Goal: Complete application form: Complete application form

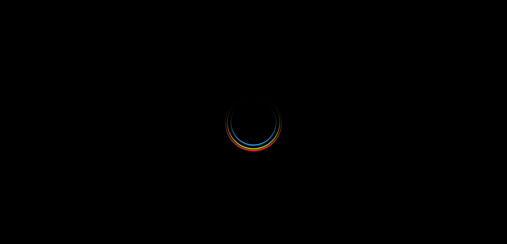
select select
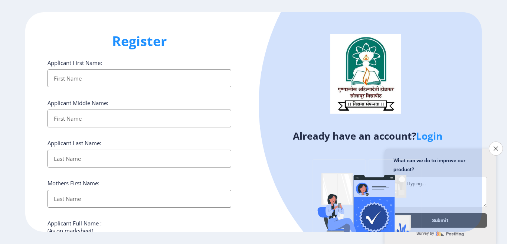
click at [78, 79] on input "Applicant First Name:" at bounding box center [139, 78] width 184 height 18
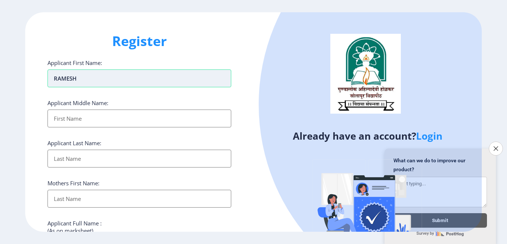
type input "RAMESH"
type input "[PERSON_NAME]"
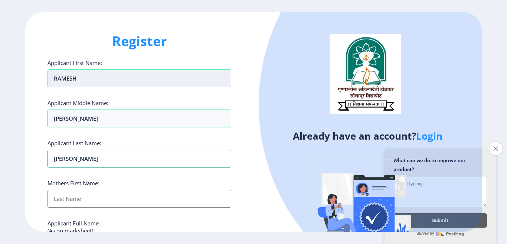
type input "[PERSON_NAME]"
type input "RAJABAI"
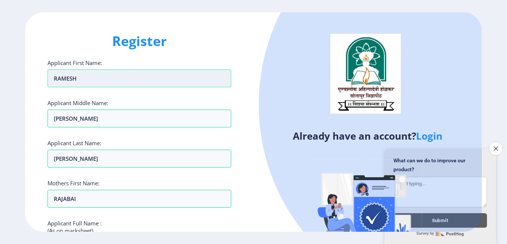
scroll to position [124, 0]
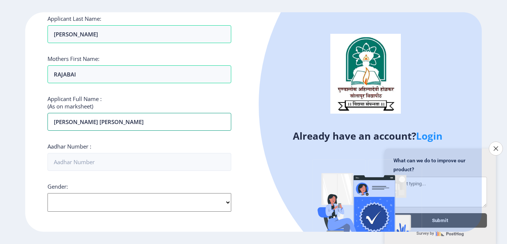
type input "[PERSON_NAME] [PERSON_NAME]"
type input "715020253334"
click at [114, 205] on select "Select Gender [DEMOGRAPHIC_DATA] [DEMOGRAPHIC_DATA] Other" at bounding box center [139, 202] width 184 height 19
select select "[DEMOGRAPHIC_DATA]"
click at [47, 193] on select "Select Gender [DEMOGRAPHIC_DATA] [DEMOGRAPHIC_DATA] Other" at bounding box center [139, 202] width 184 height 19
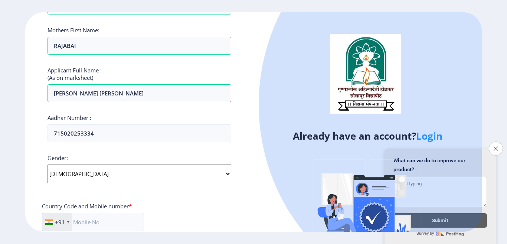
scroll to position [199, 0]
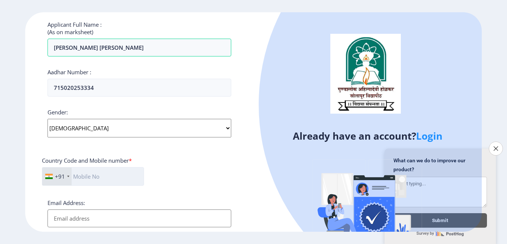
click at [106, 178] on input "text" at bounding box center [93, 176] width 102 height 19
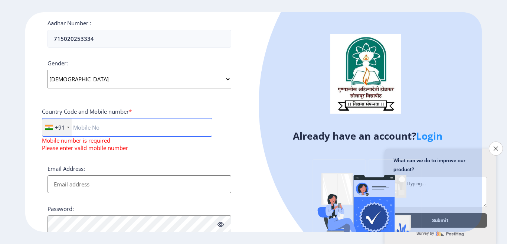
scroll to position [273, 0]
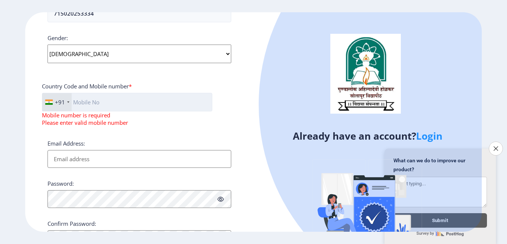
click at [101, 102] on input "text" at bounding box center [127, 102] width 170 height 19
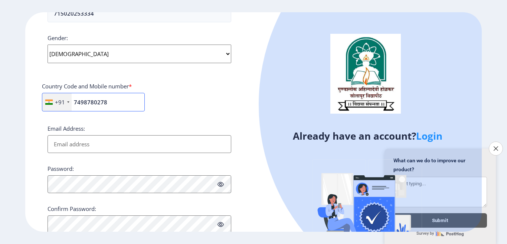
type input "7498780278"
click at [96, 142] on input "Email Address:" at bounding box center [139, 144] width 184 height 18
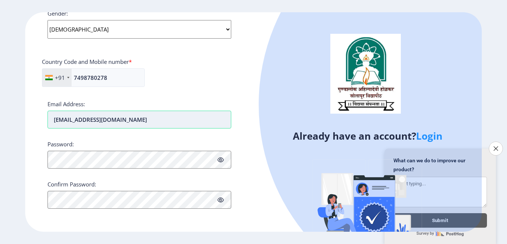
type input "[EMAIL_ADDRESS][DOMAIN_NAME]"
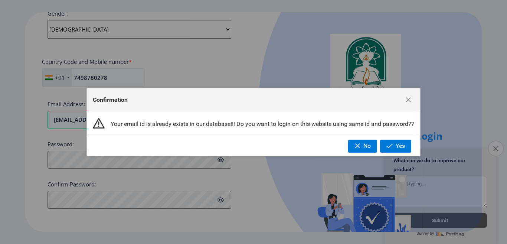
click at [498, 148] on button "Close survey" at bounding box center [496, 149] width 16 height 16
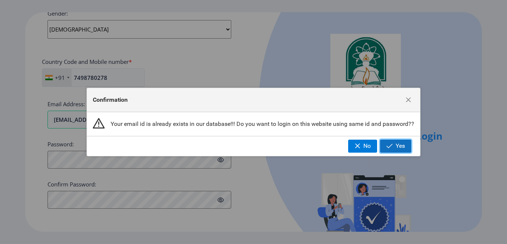
click at [393, 151] on button "Yes" at bounding box center [395, 146] width 31 height 13
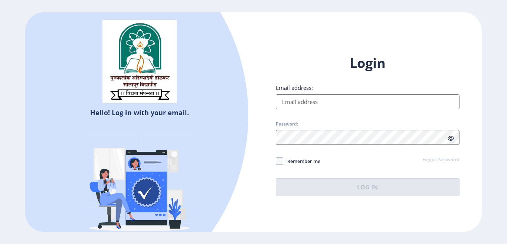
click at [327, 98] on input "Email address:" at bounding box center [368, 101] width 184 height 15
type input "[EMAIL_ADDRESS][DOMAIN_NAME]"
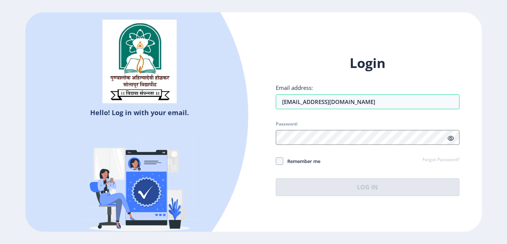
click at [386, 158] on div "Remember me Forgot Password?" at bounding box center [368, 162] width 184 height 10
click at [445, 163] on link "Forgot Password?" at bounding box center [440, 160] width 37 height 7
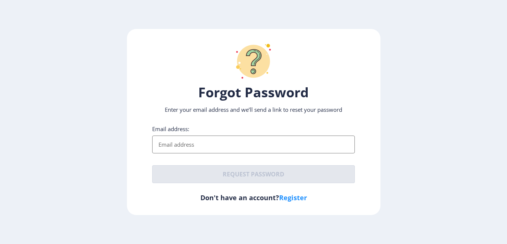
click at [184, 135] on input "Email address:" at bounding box center [253, 144] width 203 height 18
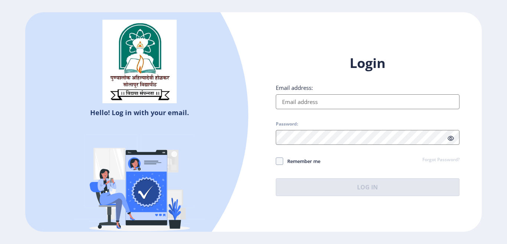
click at [301, 104] on input "Email address:" at bounding box center [368, 101] width 184 height 15
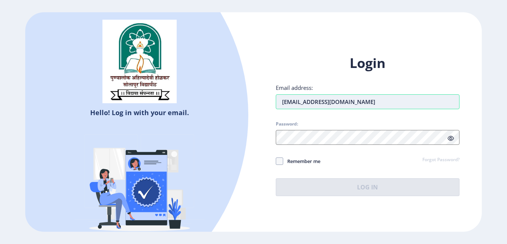
type input "[EMAIL_ADDRESS][DOMAIN_NAME]"
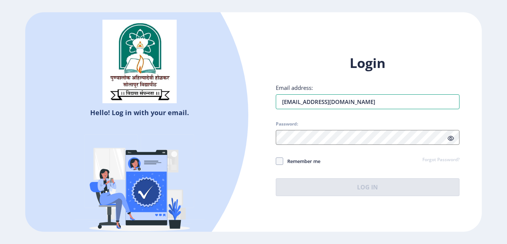
click at [344, 105] on input "[EMAIL_ADDRESS][DOMAIN_NAME]" at bounding box center [368, 101] width 184 height 15
click at [388, 100] on input "[EMAIL_ADDRESS][DOMAIN_NAME]" at bounding box center [368, 101] width 184 height 15
click at [388, 100] on input "rameshna@gmai" at bounding box center [368, 101] width 184 height 15
click at [332, 106] on input "rameshna@gmai" at bounding box center [368, 101] width 184 height 15
click at [350, 104] on input "rameshna@gmai" at bounding box center [368, 101] width 184 height 15
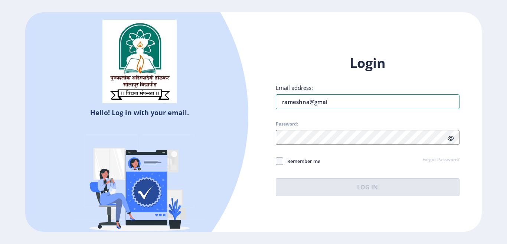
click at [361, 104] on input "rameshna@gmai" at bounding box center [368, 101] width 184 height 15
select select
click at [305, 101] on input "Email address:" at bounding box center [368, 101] width 184 height 15
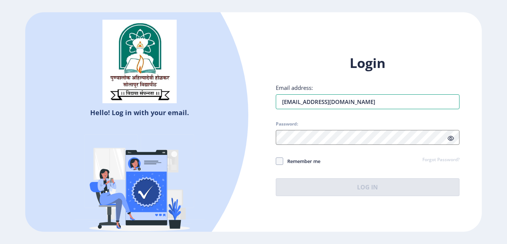
type input "[EMAIL_ADDRESS][DOMAIN_NAME]"
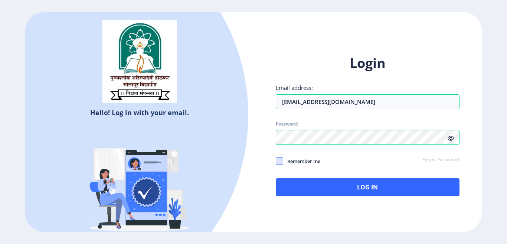
click at [278, 161] on span at bounding box center [279, 160] width 7 height 7
click at [276, 161] on input "Remember me" at bounding box center [276, 161] width 0 height 0
checkbox input "true"
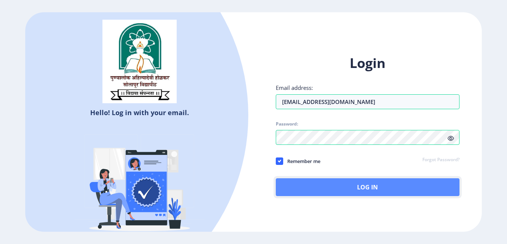
click at [365, 188] on button "Log In" at bounding box center [368, 187] width 184 height 18
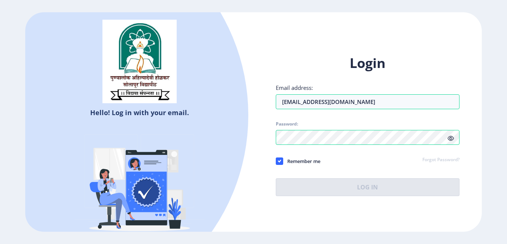
click at [284, 42] on div "Hello! Log in with your email. Don't have an account? Register Login Email addr…" at bounding box center [253, 121] width 456 height 219
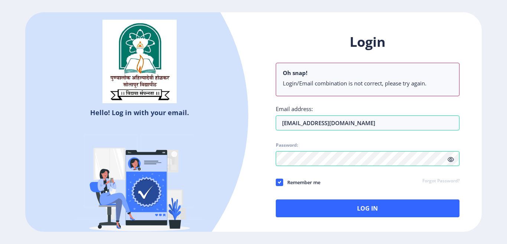
click at [449, 137] on div "Login Oh snap! Login/Email combination is not correct, please try again. Email …" at bounding box center [368, 125] width 184 height 184
click at [450, 161] on icon at bounding box center [450, 160] width 6 height 6
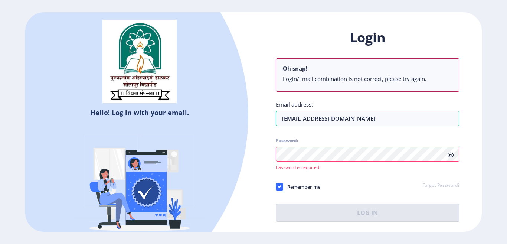
click at [432, 186] on link "Forgot Password?" at bounding box center [440, 185] width 37 height 7
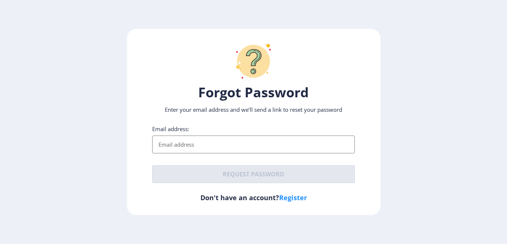
click at [186, 125] on label "Email address:" at bounding box center [170, 128] width 37 height 7
click at [186, 135] on input "Email address:" at bounding box center [253, 144] width 203 height 18
click at [182, 139] on input "Email address:" at bounding box center [253, 144] width 203 height 18
paste input "[EMAIL_ADDRESS][DOMAIN_NAME]"
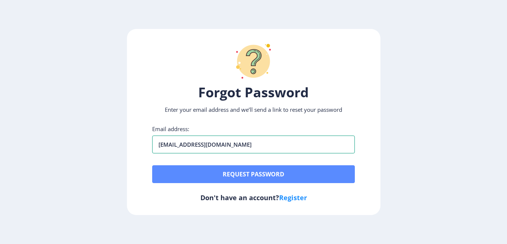
type input "[EMAIL_ADDRESS][DOMAIN_NAME]"
click at [252, 174] on button "Request password" at bounding box center [253, 174] width 203 height 18
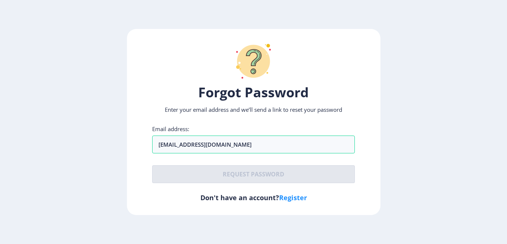
click at [287, 198] on link "Register" at bounding box center [293, 197] width 28 height 9
select select
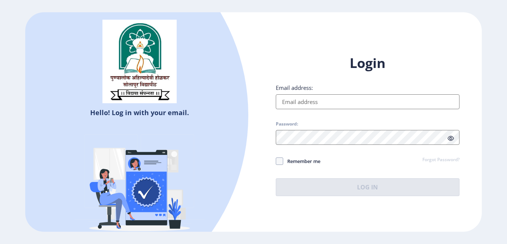
click at [303, 101] on input "Email address:" at bounding box center [368, 101] width 184 height 15
paste input "[EMAIL_ADDRESS][DOMAIN_NAME]"
type input "[EMAIL_ADDRESS][DOMAIN_NAME]"
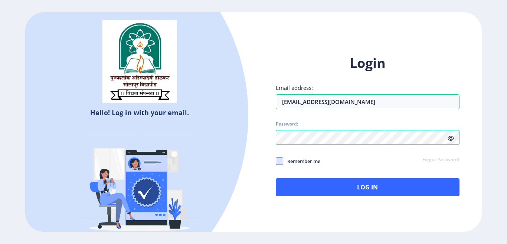
click at [280, 160] on span at bounding box center [279, 160] width 7 height 7
click at [276, 161] on input "Remember me" at bounding box center [276, 161] width 0 height 0
checkbox input "true"
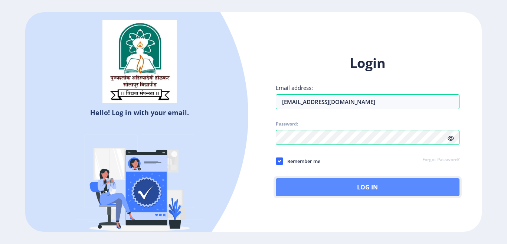
click at [398, 193] on button "Log In" at bounding box center [368, 187] width 184 height 18
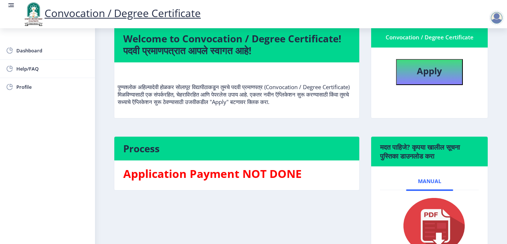
scroll to position [37, 0]
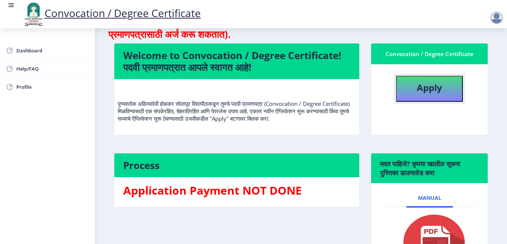
click at [423, 82] on b "Apply" at bounding box center [429, 87] width 25 height 12
select select
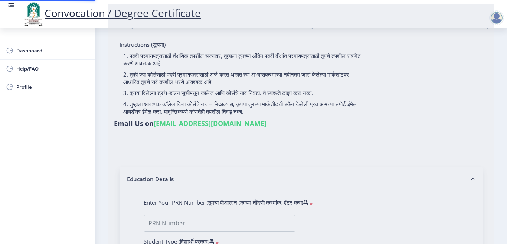
type input "[PERSON_NAME] [PERSON_NAME]"
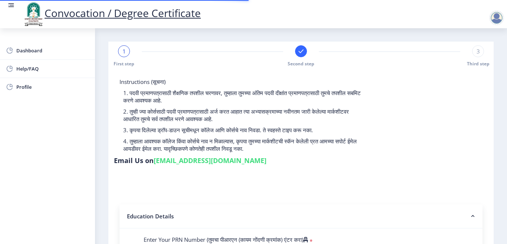
type input "2016032500153755"
select select "Regular"
select select "2021"
select select "October"
select select "Grade A"
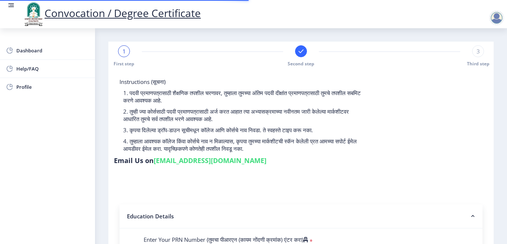
type input "615375"
type input "RAJABAI"
select select
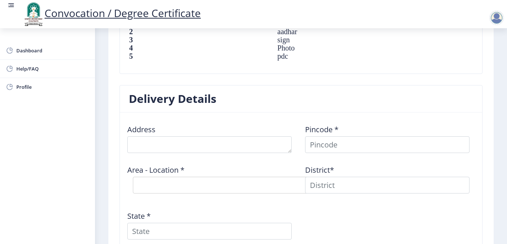
scroll to position [554, 0]
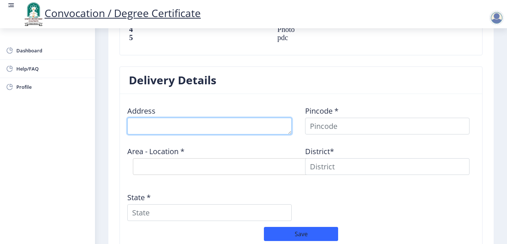
click at [171, 129] on textarea at bounding box center [209, 126] width 164 height 17
type textarea "At Tippehalli Post [PERSON_NAME]"
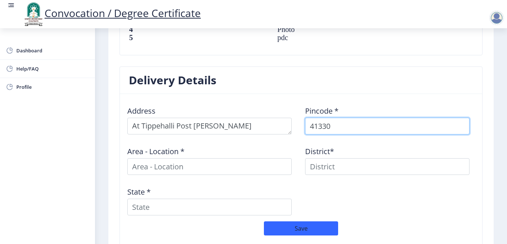
type input "413307"
select select
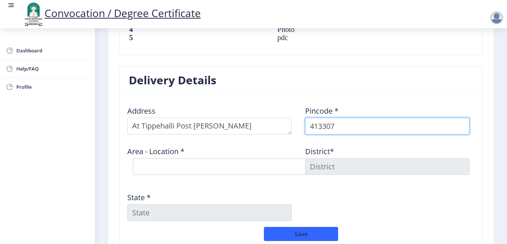
type input "413307"
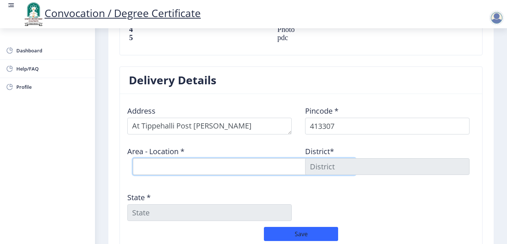
click at [180, 171] on select "Select Area Location [GEOGRAPHIC_DATA] Wasud B.O Chincholi B.O Ekhatpur B.O Hat…" at bounding box center [244, 166] width 223 height 17
select select "10: Object"
click at [133, 158] on select "Select Area Location [GEOGRAPHIC_DATA] Wasud B.O Chincholi B.O Ekhatpur B.O Hat…" at bounding box center [244, 166] width 223 height 17
type input "SOLAPUR"
type input "[GEOGRAPHIC_DATA]"
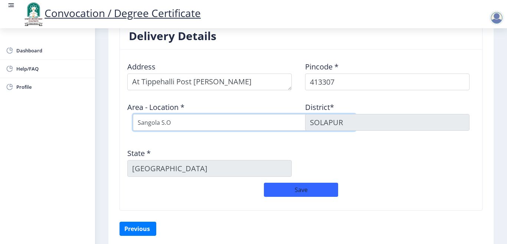
scroll to position [628, 0]
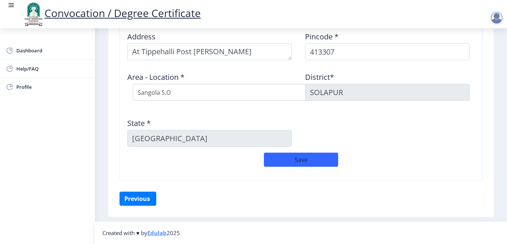
click at [372, 134] on div "Address Pincode * 413307 Area - Location * Select Area Location [GEOGRAPHIC_DAT…" at bounding box center [300, 89] width 355 height 127
click at [185, 93] on select "Select Area Location [GEOGRAPHIC_DATA] Wasud B.O Chincholi B.O Ekhatpur B.O Hat…" at bounding box center [244, 92] width 223 height 17
select select "5: Object"
click at [133, 84] on select "Select Area Location [GEOGRAPHIC_DATA] Wasud B.O Chincholi B.O Ekhatpur B.O Hat…" at bounding box center [244, 92] width 223 height 17
click at [428, 132] on div "Address Pincode * 413307 Area - Location * Select Area Location [GEOGRAPHIC_DAT…" at bounding box center [300, 89] width 355 height 127
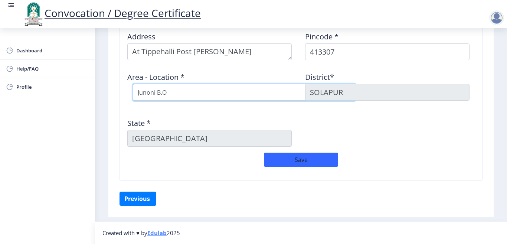
click at [178, 95] on select "Select Area Location [GEOGRAPHIC_DATA] Wasud B.O Chincholi B.O Ekhatpur B.O Hat…" at bounding box center [244, 92] width 223 height 17
click at [133, 84] on select "Select Area Location [GEOGRAPHIC_DATA] Wasud B.O Chincholi B.O Ekhatpur B.O Hat…" at bounding box center [244, 92] width 223 height 17
click at [417, 124] on div "Address Pincode * 413307 Area - Location * Select Area Location [GEOGRAPHIC_DAT…" at bounding box center [300, 89] width 355 height 127
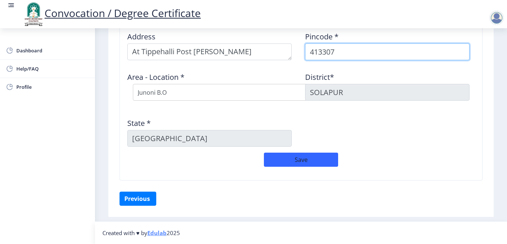
click at [355, 55] on input "413307" at bounding box center [387, 51] width 164 height 17
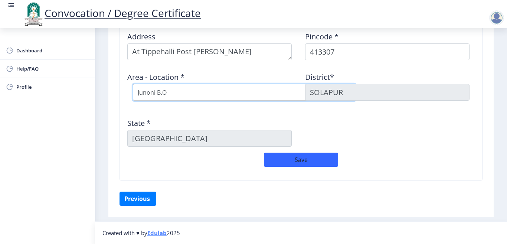
click at [191, 94] on select "Select Area Location [GEOGRAPHIC_DATA] Wasud B.O Chincholi B.O Ekhatpur B.O Hat…" at bounding box center [244, 92] width 223 height 17
click at [133, 84] on select "Select Area Location [GEOGRAPHIC_DATA] Wasud B.O Chincholi B.O Ekhatpur B.O Hat…" at bounding box center [244, 92] width 223 height 17
click at [468, 138] on div "Address Pincode * 413307 Area - Location * Select Area Location [GEOGRAPHIC_DAT…" at bounding box center [300, 89] width 355 height 127
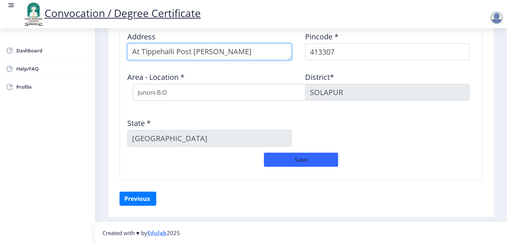
click at [271, 51] on textarea at bounding box center [209, 51] width 164 height 17
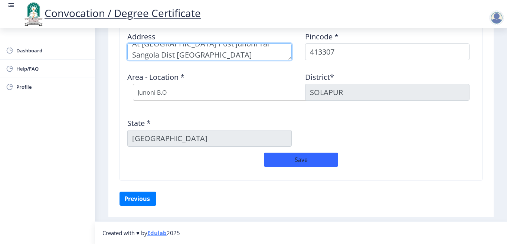
type textarea "At [GEOGRAPHIC_DATA] Post junoni Tal Sangola Dist [GEOGRAPHIC_DATA]"
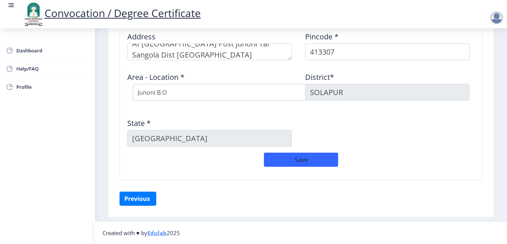
click at [432, 158] on div "Save" at bounding box center [300, 164] width 355 height 22
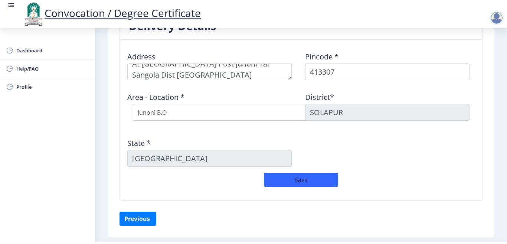
scroll to position [554, 0]
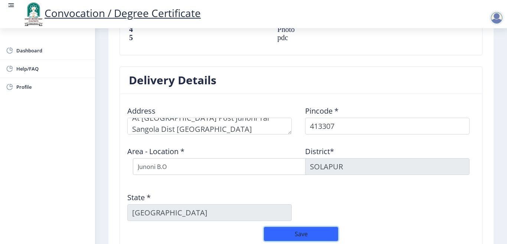
click at [296, 234] on button "Save" at bounding box center [301, 234] width 74 height 14
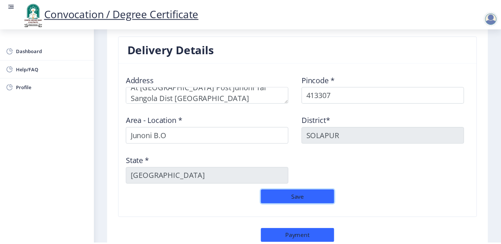
scroll to position [644, 0]
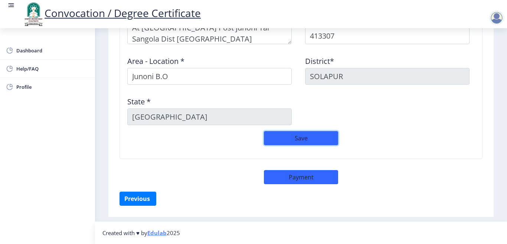
click at [298, 143] on button "Save" at bounding box center [301, 138] width 74 height 14
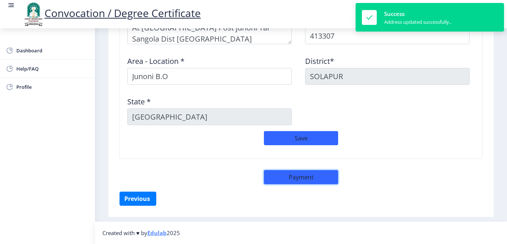
click at [296, 178] on button "Payment" at bounding box center [301, 177] width 74 height 14
select select "sealed"
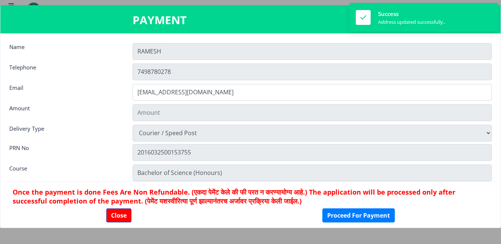
type input "2885"
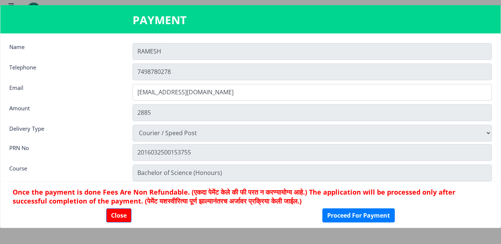
scroll to position [10, 0]
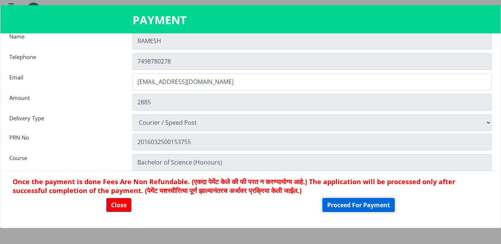
click at [351, 210] on button "Proceed For Payment" at bounding box center [358, 205] width 72 height 14
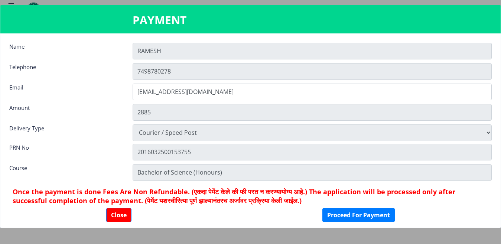
scroll to position [0, 0]
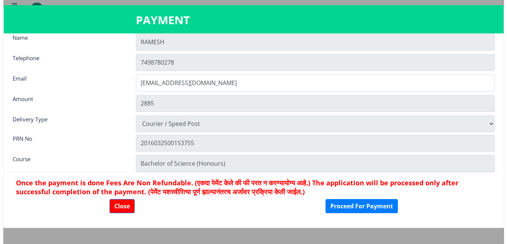
scroll to position [10, 0]
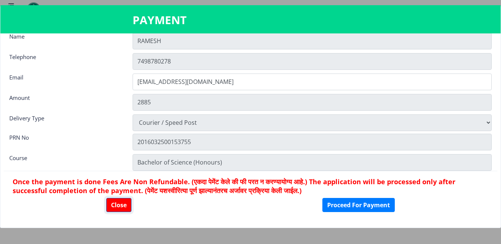
click at [118, 206] on button "Close" at bounding box center [118, 205] width 25 height 14
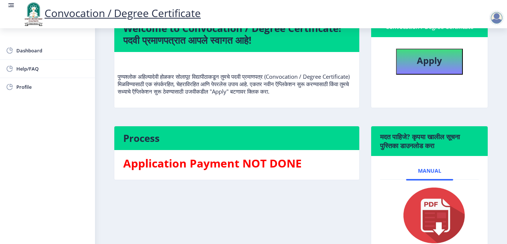
scroll to position [42, 0]
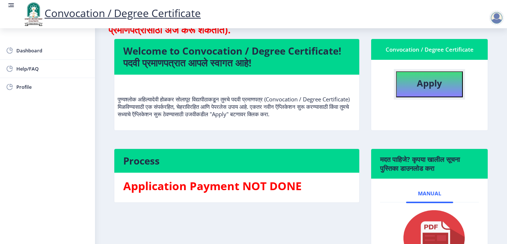
click at [426, 93] on button "Apply" at bounding box center [429, 84] width 67 height 26
select select
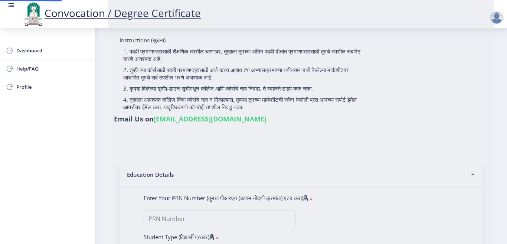
type input "[PERSON_NAME] [PERSON_NAME]"
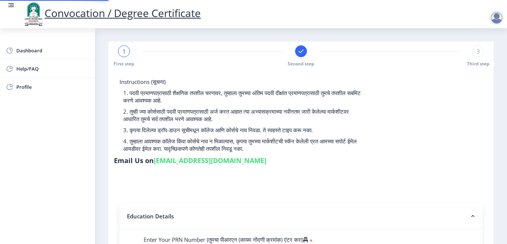
type input "2016032500153755"
select select "Regular"
select select "2021"
select select "October"
select select "Grade A"
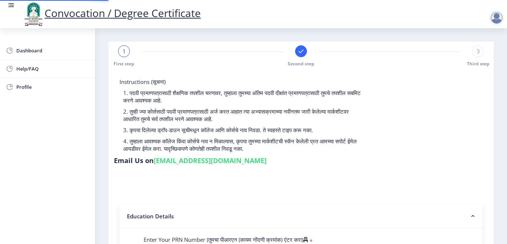
type input "615375"
type input "RAJABAI"
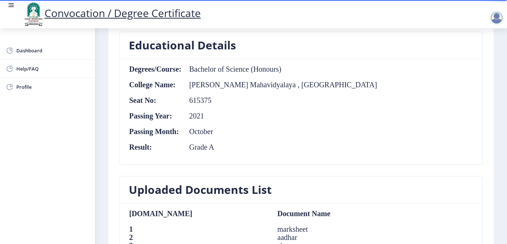
scroll to position [236, 0]
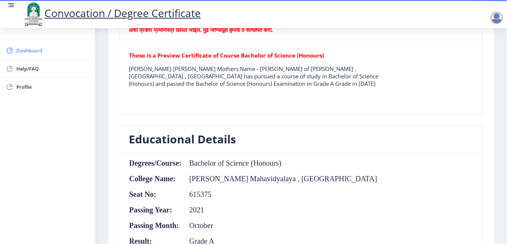
click at [32, 45] on link "Dashboard" at bounding box center [47, 51] width 95 height 18
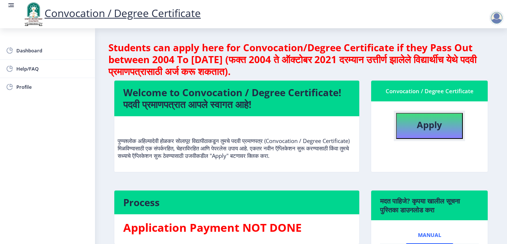
click at [417, 129] on b "Apply" at bounding box center [429, 124] width 25 height 12
select select
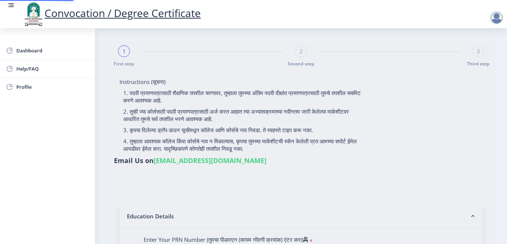
type input "[PERSON_NAME] [PERSON_NAME]"
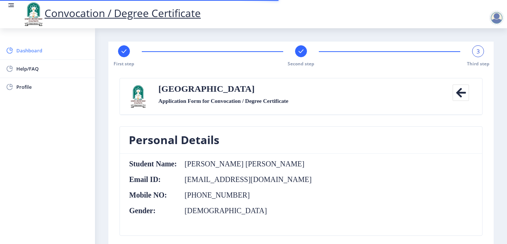
click at [29, 52] on span "Dashboard" at bounding box center [52, 50] width 73 height 9
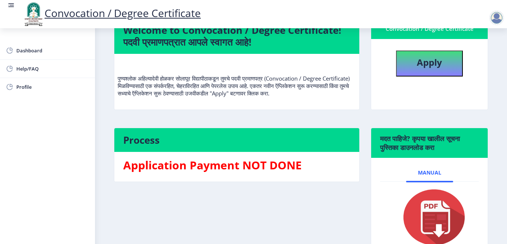
scroll to position [42, 0]
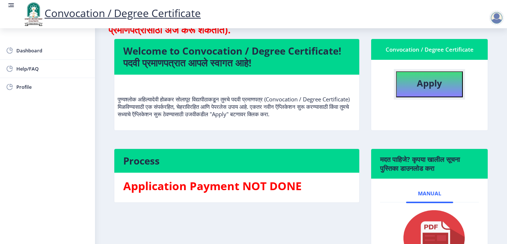
click at [422, 83] on b "Apply" at bounding box center [429, 83] width 25 height 12
select select
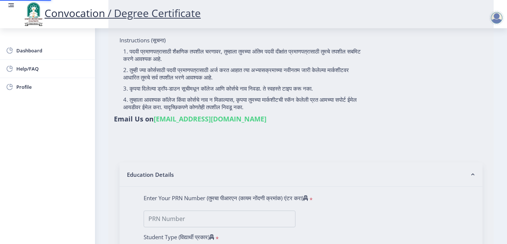
type input "[PERSON_NAME] [PERSON_NAME]"
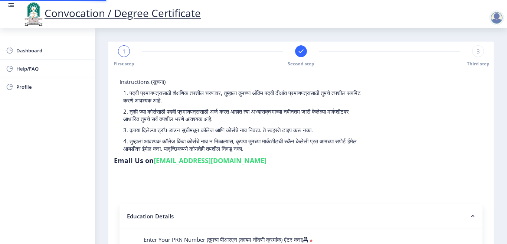
type input "2016032500153755"
select select "Regular"
select select "2021"
select select "October"
select select "Grade A"
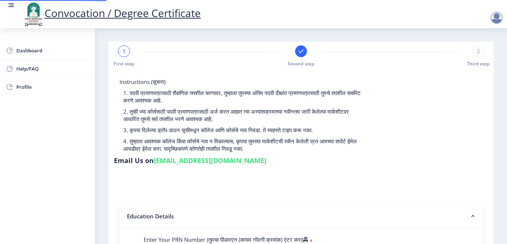
type input "615375"
type input "RAJABAI"
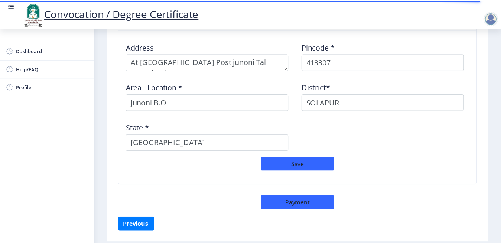
scroll to position [644, 0]
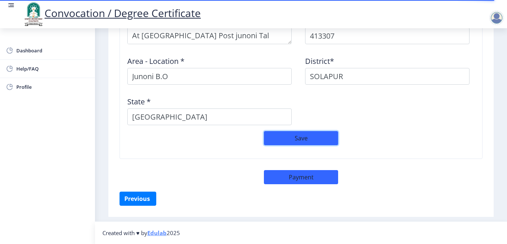
click at [301, 142] on button "Save" at bounding box center [301, 138] width 74 height 14
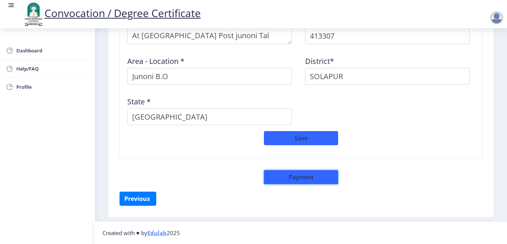
click at [300, 179] on button "Payment" at bounding box center [301, 177] width 74 height 14
select select "sealed"
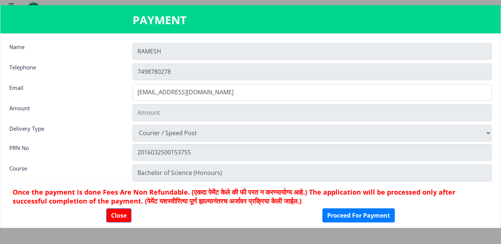
type input "2885"
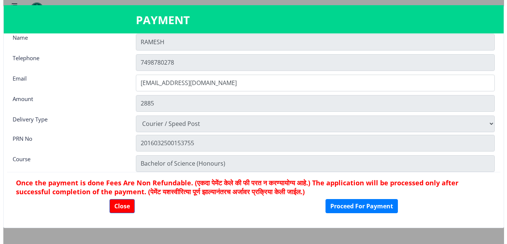
scroll to position [10, 0]
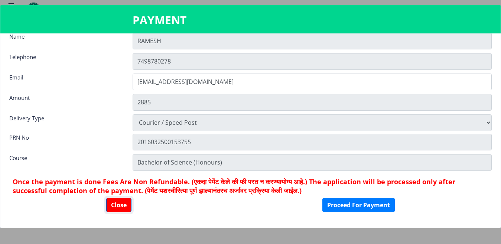
click at [120, 198] on button "Close" at bounding box center [118, 205] width 25 height 14
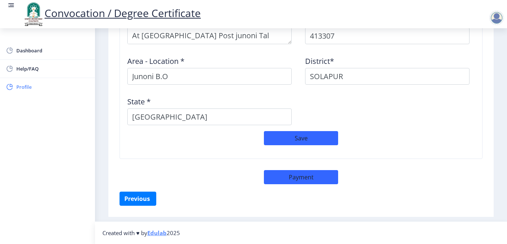
click at [35, 84] on span "Profile" at bounding box center [52, 86] width 73 height 9
select select
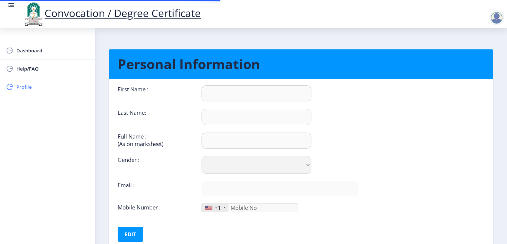
type input "RAMESH"
type input "[PERSON_NAME]"
type input "[PERSON_NAME] [PERSON_NAME]"
select select "[DEMOGRAPHIC_DATA]"
type input "[EMAIL_ADDRESS][DOMAIN_NAME]"
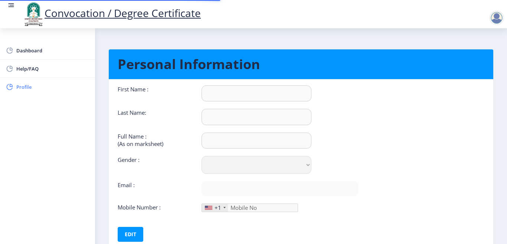
type input "7498780278"
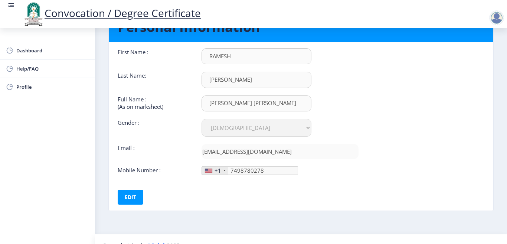
scroll to position [50, 0]
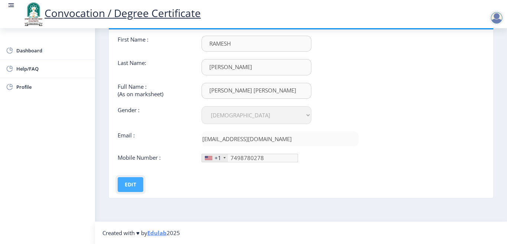
click at [132, 184] on button "Edit" at bounding box center [131, 184] width 26 height 15
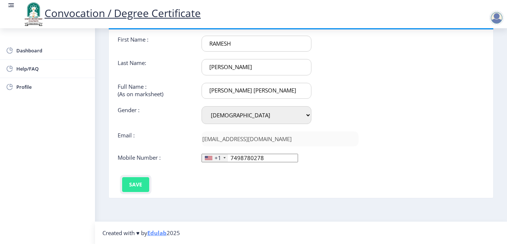
click at [141, 181] on button "Save" at bounding box center [135, 184] width 27 height 15
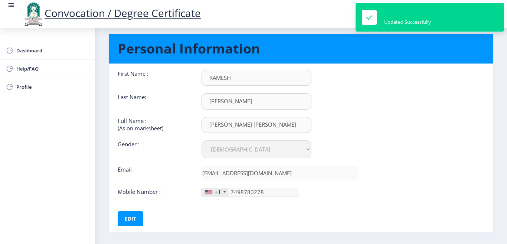
scroll to position [0, 0]
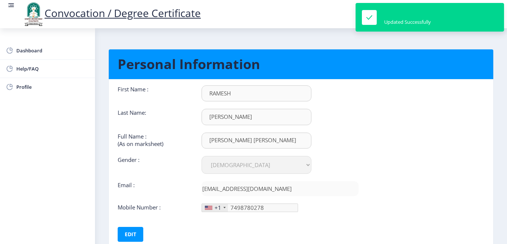
click at [240, 90] on input "RAMESH" at bounding box center [256, 93] width 110 height 16
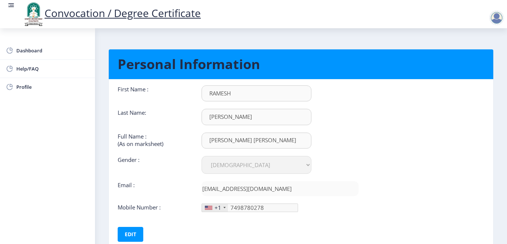
click at [492, 17] on div at bounding box center [496, 17] width 15 height 15
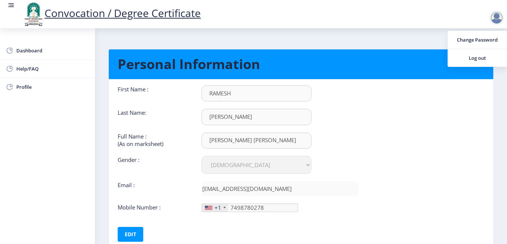
click at [398, 132] on nb-card-body "First Name : [PERSON_NAME] Last Name: [PERSON_NAME] Full Name : (As on markshee…" at bounding box center [301, 163] width 396 height 168
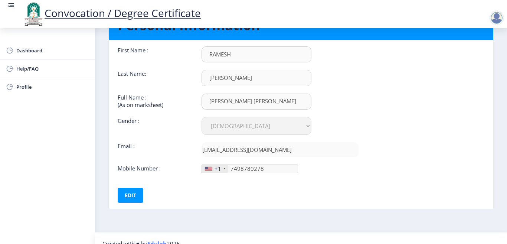
scroll to position [50, 0]
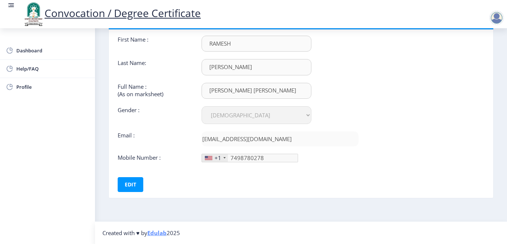
click at [248, 170] on div "First Name : [PERSON_NAME] Last Name: [PERSON_NAME] Full Name : (As on markshee…" at bounding box center [238, 114] width 252 height 156
click at [219, 158] on div "+1" at bounding box center [217, 157] width 7 height 7
click at [210, 159] on div at bounding box center [208, 158] width 7 height 4
click at [224, 157] on div at bounding box center [224, 157] width 2 height 1
click at [135, 186] on button "Edit" at bounding box center [131, 184] width 26 height 15
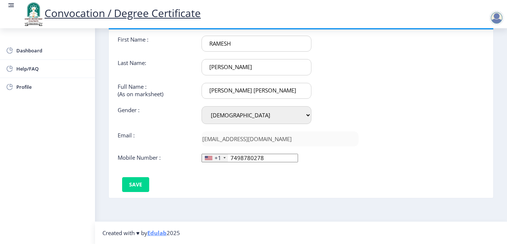
click at [220, 158] on div "+1" at bounding box center [217, 157] width 7 height 7
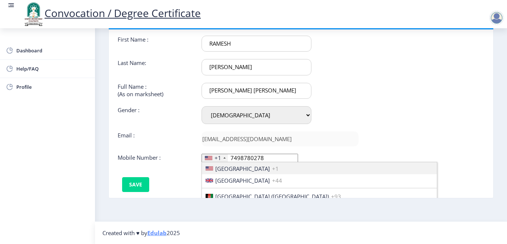
click at [207, 158] on div at bounding box center [208, 158] width 7 height 4
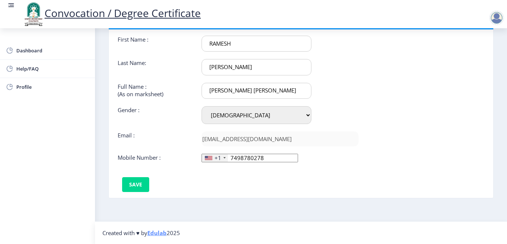
click at [207, 158] on div at bounding box center [208, 158] width 7 height 4
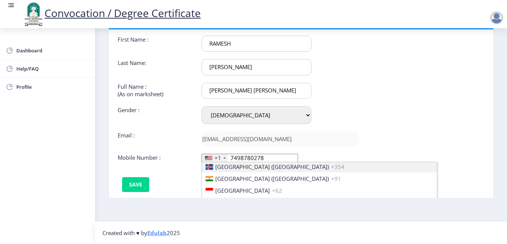
scroll to position [1173, 0]
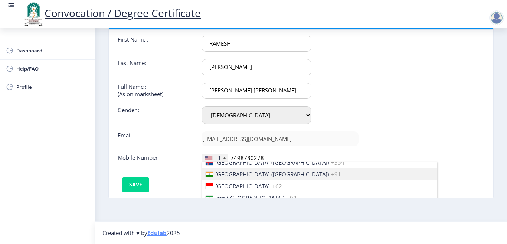
click at [231, 173] on span "[GEOGRAPHIC_DATA] ([GEOGRAPHIC_DATA])" at bounding box center [272, 173] width 114 height 7
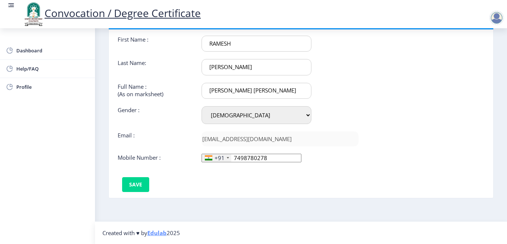
click at [345, 183] on div "First Name : [PERSON_NAME] Last Name: [PERSON_NAME] Full Name : (As on markshee…" at bounding box center [238, 114] width 252 height 156
click at [137, 183] on button "Save" at bounding box center [135, 184] width 27 height 15
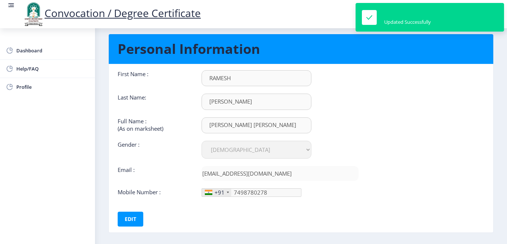
scroll to position [0, 0]
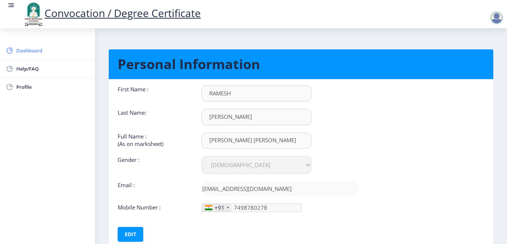
click at [35, 55] on span "Dashboard" at bounding box center [52, 50] width 73 height 9
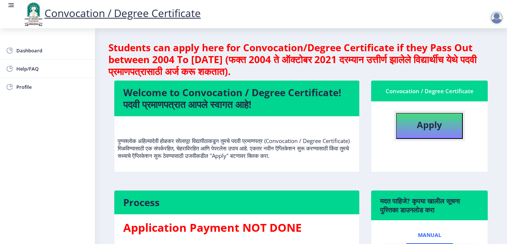
click at [420, 123] on b "Apply" at bounding box center [429, 124] width 25 height 12
select select
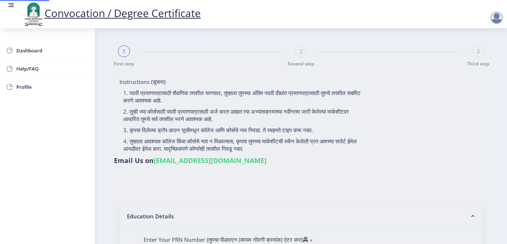
type input "[PERSON_NAME] [PERSON_NAME]"
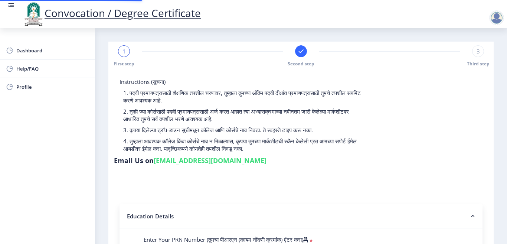
type input "2016032500153755"
select select "Regular"
select select "2021"
select select "October"
select select "Grade A"
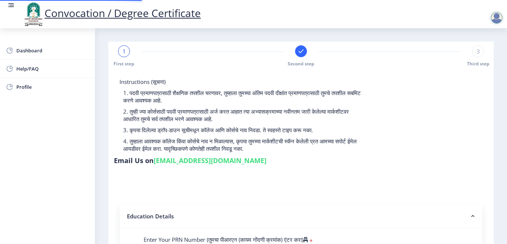
type input "615375"
type input "RAJABAI"
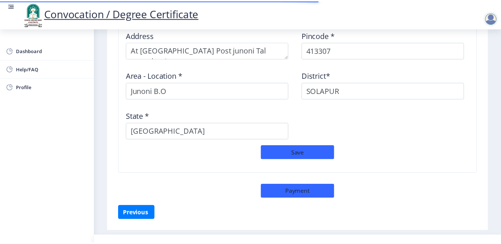
scroll to position [644, 0]
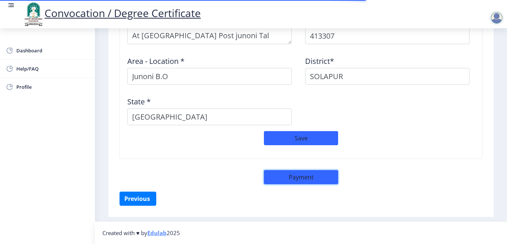
click at [305, 173] on button "Payment" at bounding box center [301, 177] width 74 height 14
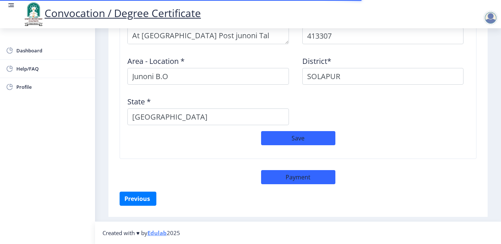
select select "sealed"
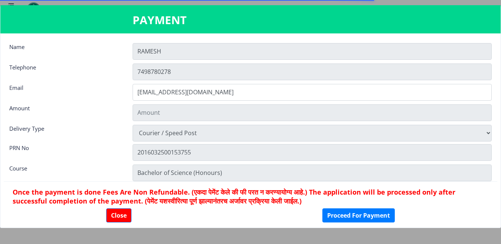
type input "2885"
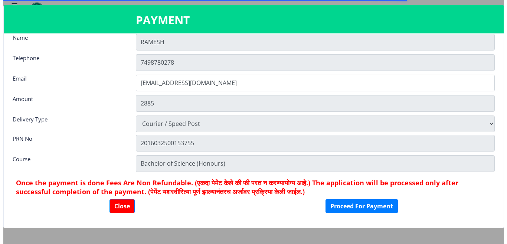
scroll to position [10, 0]
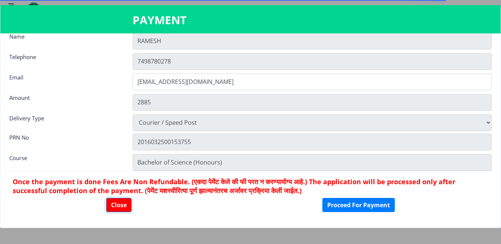
click at [109, 206] on button "Close" at bounding box center [118, 205] width 25 height 14
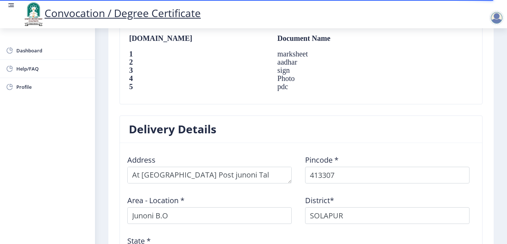
scroll to position [496, 0]
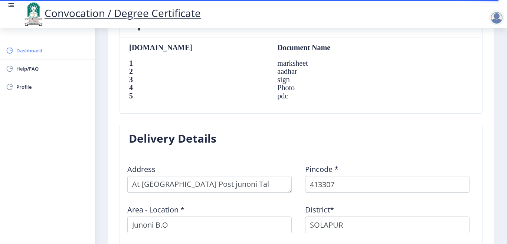
click at [33, 52] on span "Dashboard" at bounding box center [52, 50] width 73 height 9
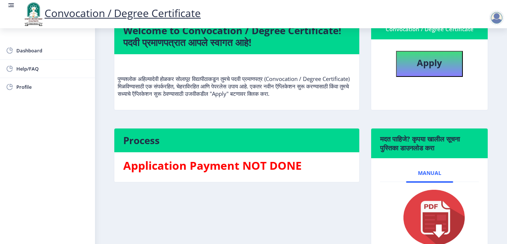
scroll to position [116, 0]
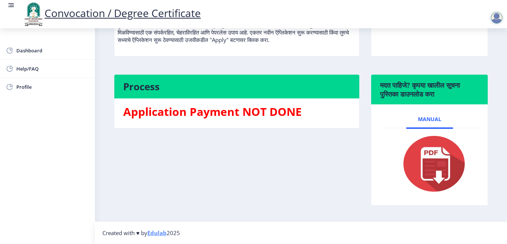
click at [190, 168] on div "Process Application Payment NOT DONE" at bounding box center [236, 145] width 257 height 142
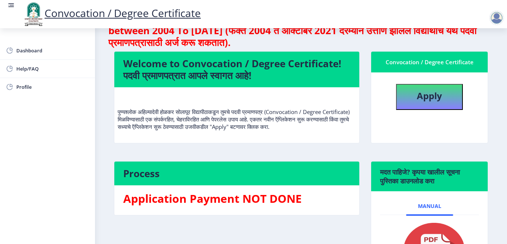
scroll to position [4, 0]
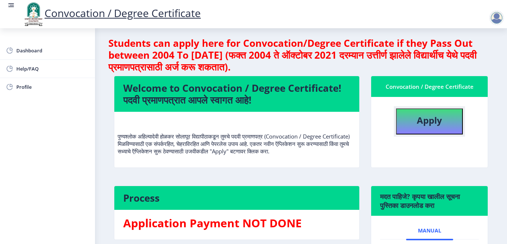
click at [424, 121] on b "Apply" at bounding box center [429, 120] width 25 height 12
select select
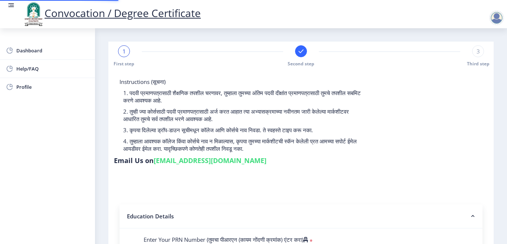
type input "2016032500153755"
select select "Regular"
select select "2021"
select select "October"
select select "Grade A"
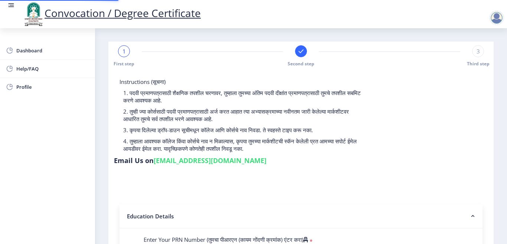
type input "615375"
type input "RAJABAI"
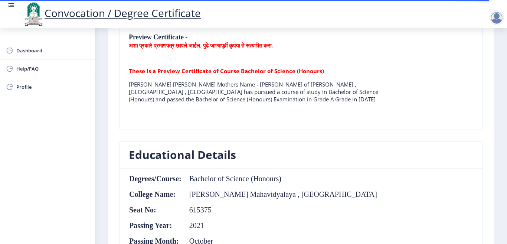
scroll to position [186, 0]
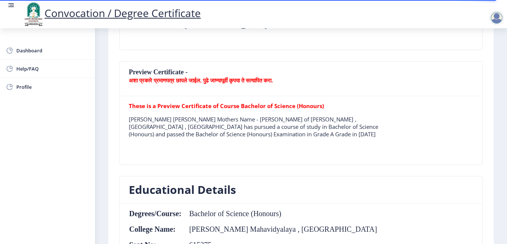
click at [216, 105] on b "These is a Preview Certificate of Course Bachelor of Science (Honours)" at bounding box center [226, 105] width 195 height 7
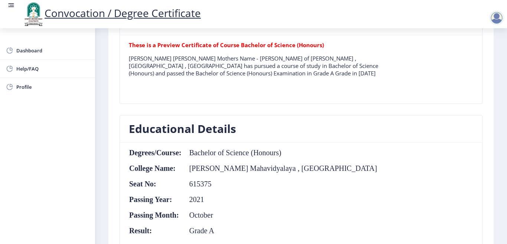
scroll to position [236, 0]
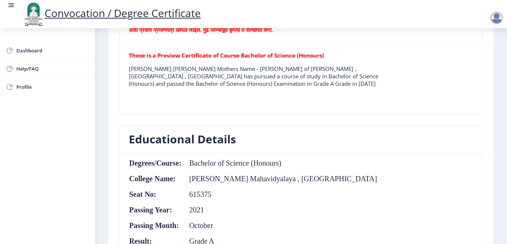
click at [502, 19] on div at bounding box center [496, 17] width 15 height 15
click at [483, 59] on span "Log out" at bounding box center [476, 57] width 47 height 9
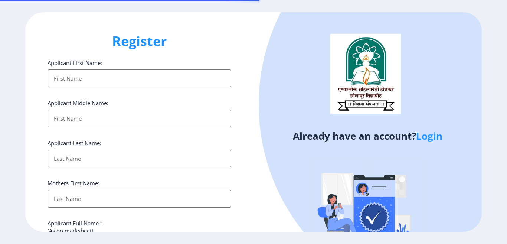
select select
type input "N"
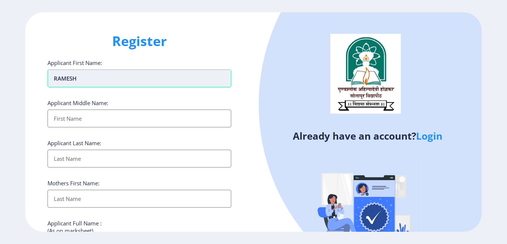
type input "RAMESH"
type input "N"
type input "[PERSON_NAME]"
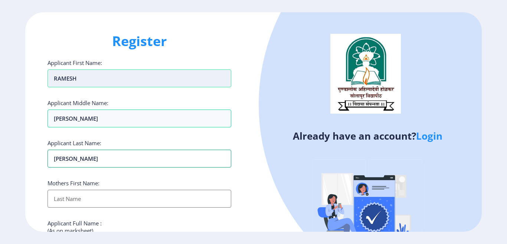
type input "[PERSON_NAME]"
type input "RAJABAI"
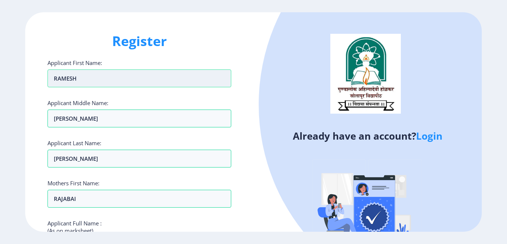
scroll to position [124, 0]
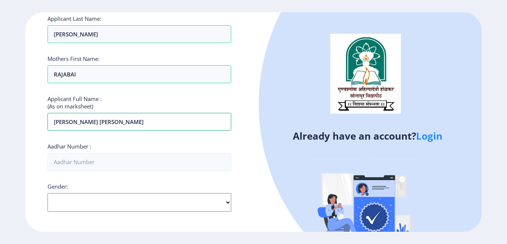
type input "[PERSON_NAME] [PERSON_NAME]"
type input "715020253334"
click at [93, 198] on select "Select Gender [DEMOGRAPHIC_DATA] [DEMOGRAPHIC_DATA] Other" at bounding box center [139, 202] width 184 height 19
select select "[DEMOGRAPHIC_DATA]"
click at [47, 193] on select "Select Gender [DEMOGRAPHIC_DATA] [DEMOGRAPHIC_DATA] Other" at bounding box center [139, 202] width 184 height 19
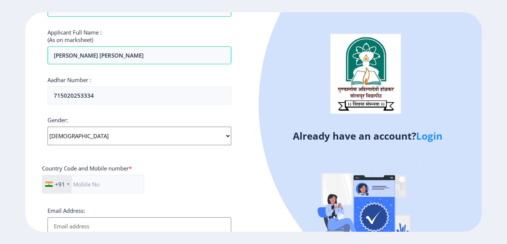
scroll to position [273, 0]
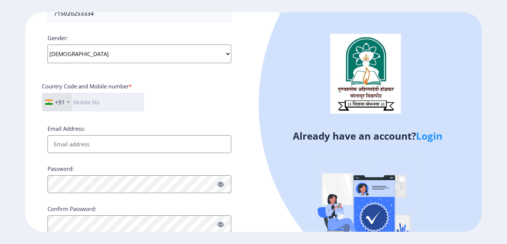
click at [94, 108] on input "text" at bounding box center [93, 102] width 102 height 19
type input "7498780278"
click at [76, 139] on input "Email Address:" at bounding box center [139, 144] width 184 height 18
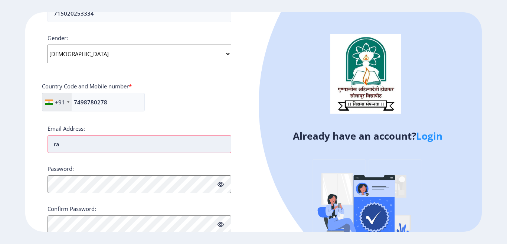
type input "r"
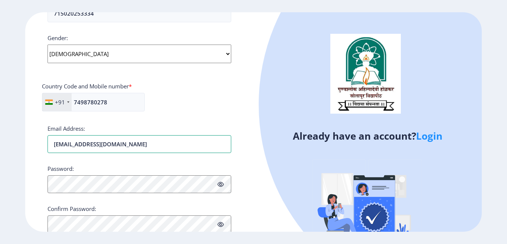
type input "naraleramesh99@gmail.com"
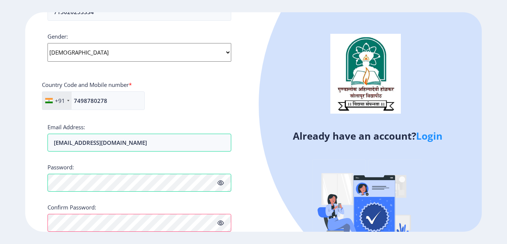
click at [222, 183] on icon at bounding box center [220, 183] width 6 height 6
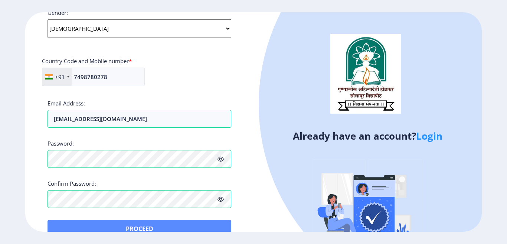
scroll to position [315, 0]
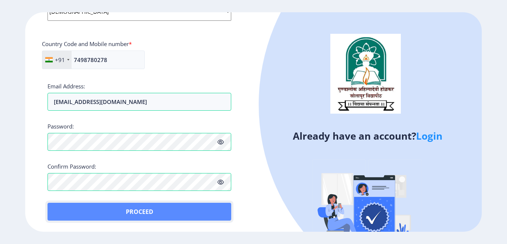
click at [154, 212] on button "Proceed" at bounding box center [139, 212] width 184 height 18
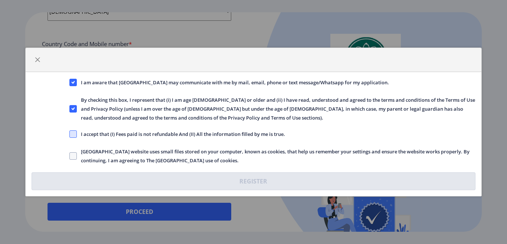
click at [76, 132] on span at bounding box center [72, 133] width 7 height 7
click at [70, 134] on input "I accept that (I) Fees paid is not refundable And (II) All the information fill…" at bounding box center [69, 134] width 0 height 0
checkbox input "true"
click at [74, 155] on span at bounding box center [72, 155] width 7 height 7
click at [70, 156] on input "Solapur University website uses small files stored on your computer, known as c…" at bounding box center [69, 156] width 0 height 0
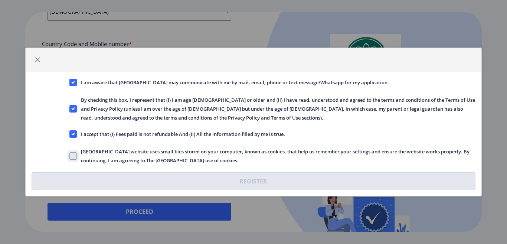
checkbox input "true"
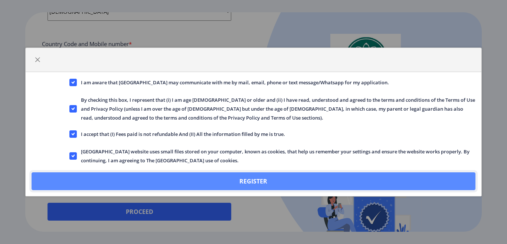
click at [276, 185] on button "Register" at bounding box center [253, 181] width 443 height 18
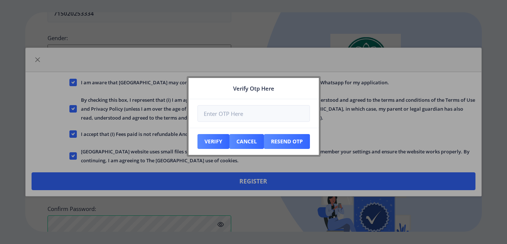
scroll to position [357, 0]
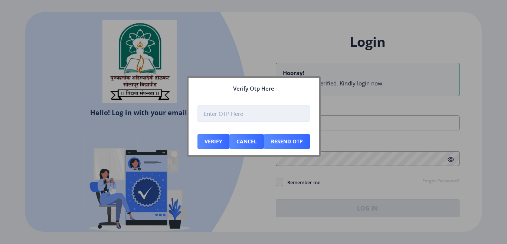
click at [235, 114] on input "number" at bounding box center [253, 113] width 112 height 17
type input "205573"
click at [214, 144] on button "Verify" at bounding box center [213, 141] width 32 height 15
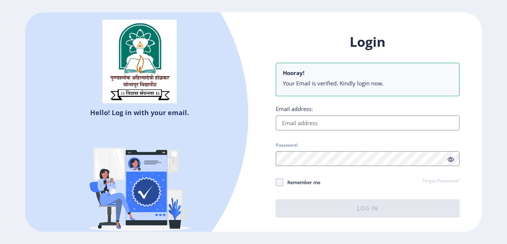
click at [294, 124] on input "Email address:" at bounding box center [368, 122] width 184 height 15
paste input "naraleramesh99@gmail.com"
type input "naraleramesh99@gmail.com"
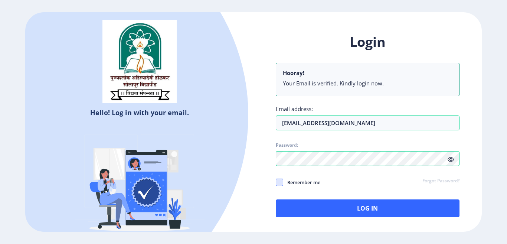
click at [279, 181] on span at bounding box center [279, 181] width 7 height 7
click at [276, 182] on input "Remember me" at bounding box center [276, 182] width 0 height 0
checkbox input "true"
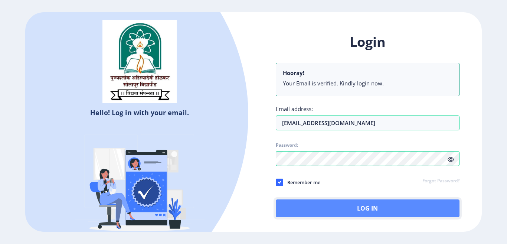
click at [356, 212] on button "Log In" at bounding box center [368, 208] width 184 height 18
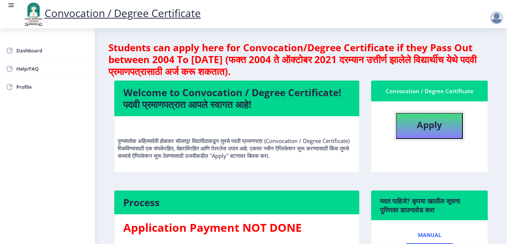
click at [440, 130] on b "Apply" at bounding box center [429, 124] width 25 height 12
select select
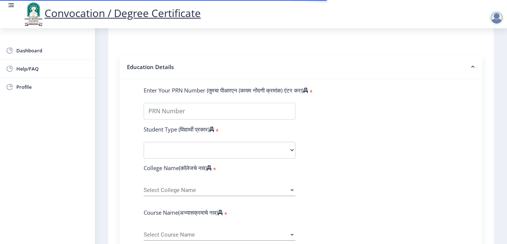
scroll to position [111, 0]
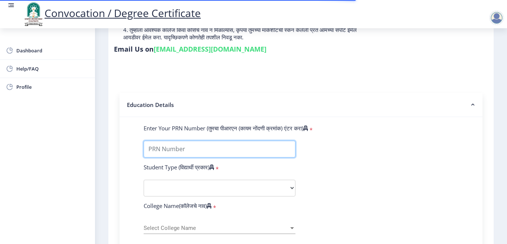
click at [171, 146] on input "Enter Your PRN Number (तुमचा पीआरएन (कायम नोंदणी क्रमांक) एंटर करा)" at bounding box center [220, 149] width 152 height 17
type input "2016032500153755"
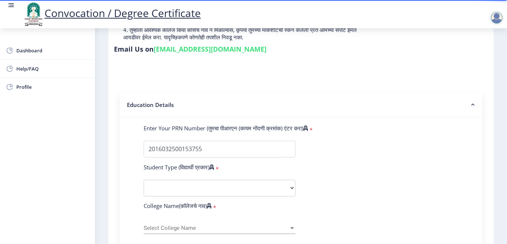
click at [191, 186] on select "Select Student Type Regular External" at bounding box center [220, 188] width 152 height 17
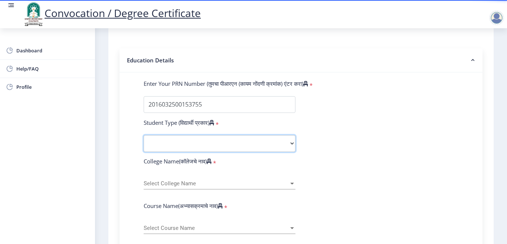
scroll to position [186, 0]
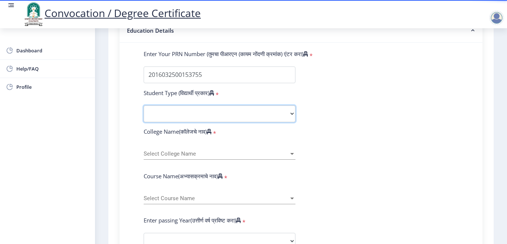
click at [165, 116] on select "Select Student Type Regular External" at bounding box center [220, 113] width 152 height 17
select select "Regular"
click at [144, 105] on select "Select Student Type Regular External" at bounding box center [220, 113] width 152 height 17
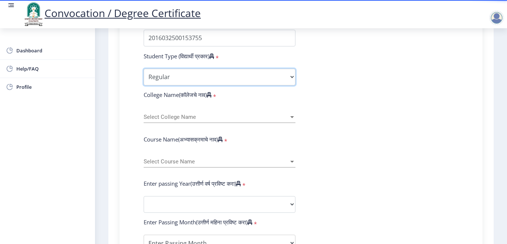
scroll to position [223, 0]
click at [164, 118] on span "Select College Name" at bounding box center [216, 117] width 145 height 6
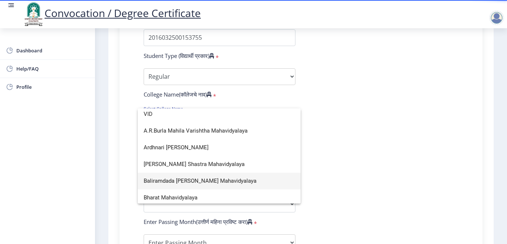
scroll to position [0, 0]
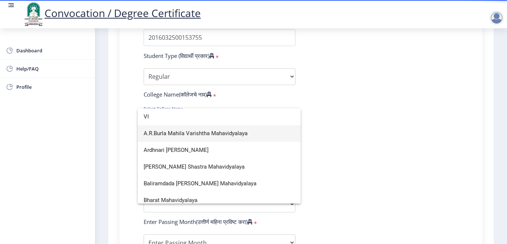
type input "V"
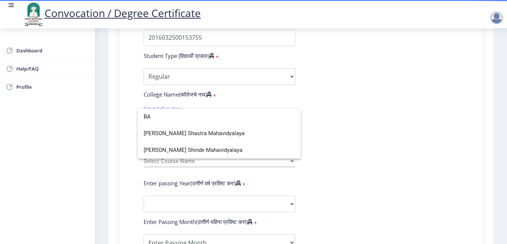
type input "B"
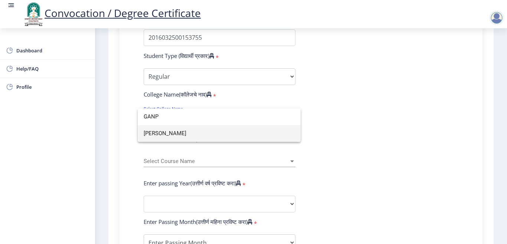
type input "GANP"
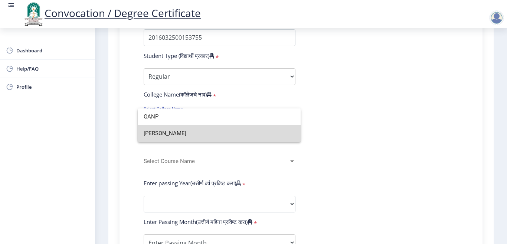
click at [215, 137] on span "Dr. Ganpatrao Deshmukh Mahavidyalaya Sangola" at bounding box center [219, 133] width 151 height 17
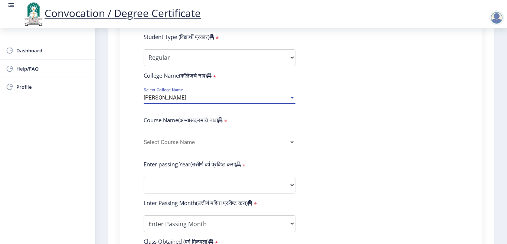
scroll to position [260, 0]
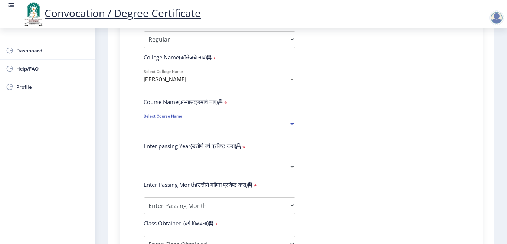
click at [188, 121] on span "Select Course Name" at bounding box center [216, 124] width 145 height 6
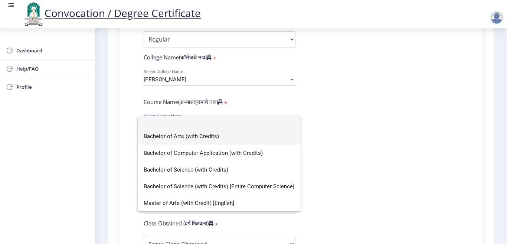
scroll to position [0, 0]
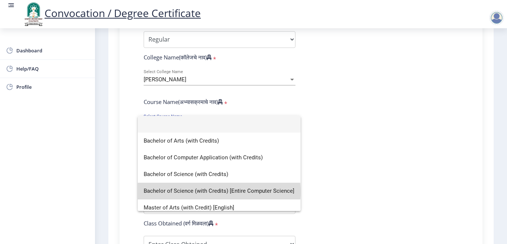
click at [219, 191] on span "Bachelor of Science (with Credits) [Entire Computer Science]" at bounding box center [219, 191] width 151 height 17
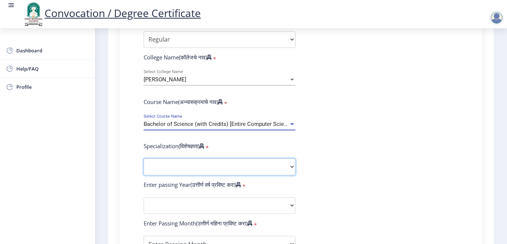
click at [184, 166] on select "Specialization Botany Chemistry Computer Science Electronics Geology Mathematic…" at bounding box center [220, 166] width 152 height 17
select select "Computer Science"
click at [144, 158] on select "Specialization Botany Chemistry Computer Science Electronics Geology Mathematic…" at bounding box center [220, 166] width 152 height 17
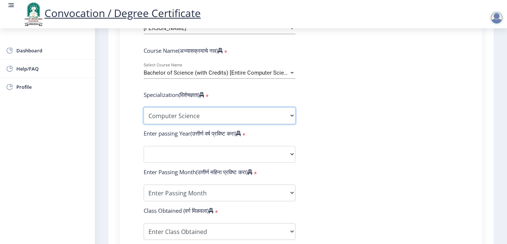
scroll to position [334, 0]
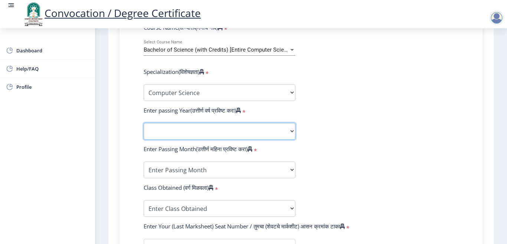
click at [161, 133] on select "2025 2024 2023 2022 2021 2020 2019 2018 2017 2016 2015 2014 2013 2012 2011 2010…" at bounding box center [220, 131] width 152 height 17
select select "2021"
click at [144, 123] on select "2025 2024 2023 2022 2021 2020 2019 2018 2017 2016 2015 2014 2013 2012 2011 2010…" at bounding box center [220, 131] width 152 height 17
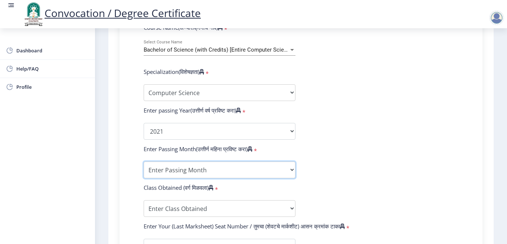
click at [174, 168] on select "Enter Passing Month March April May October November December" at bounding box center [220, 169] width 152 height 17
select select "October"
click at [144, 161] on select "Enter Passing Month March April May October November December" at bounding box center [220, 169] width 152 height 17
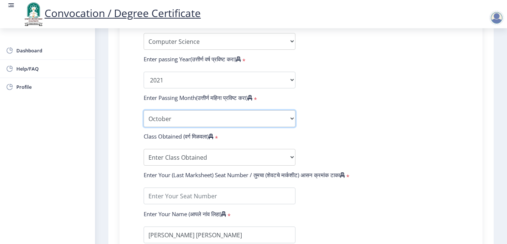
scroll to position [408, 0]
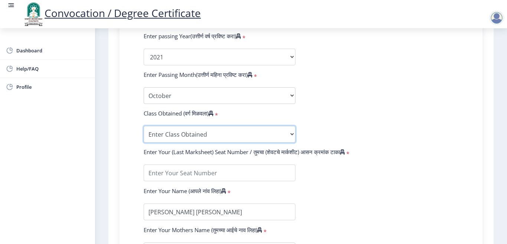
click at [191, 133] on select "Enter Class Obtained FIRST CLASS WITH DISTINCTION FIRST CLASS HIGHER SECOND CLA…" at bounding box center [220, 134] width 152 height 17
select select "Grade A"
click at [144, 126] on select "Enter Class Obtained FIRST CLASS WITH DISTINCTION FIRST CLASS HIGHER SECOND CLA…" at bounding box center [220, 134] width 152 height 17
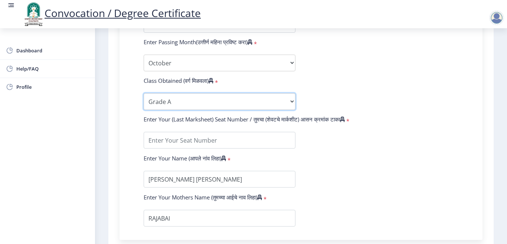
scroll to position [445, 0]
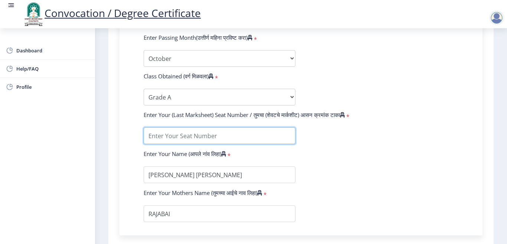
click at [204, 136] on input "textarea" at bounding box center [220, 135] width 152 height 17
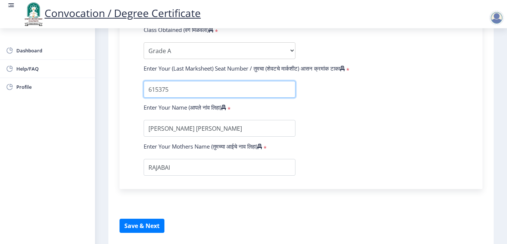
scroll to position [519, 0]
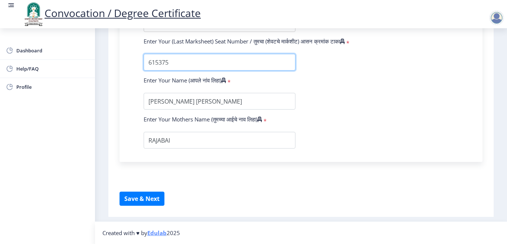
type input "615375"
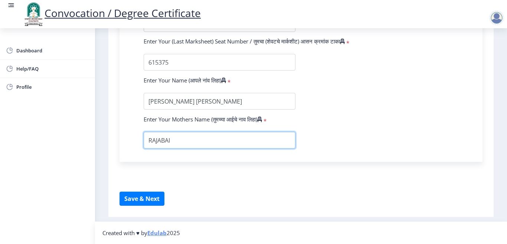
click at [197, 137] on input "textarea" at bounding box center [220, 140] width 152 height 17
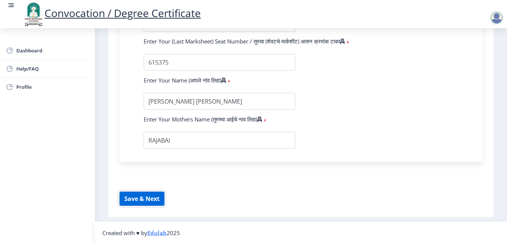
click at [146, 197] on button "Save & Next" at bounding box center [141, 198] width 45 height 14
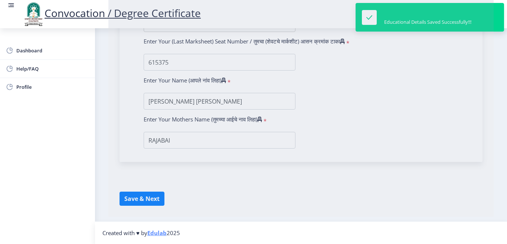
select select
type input "[PERSON_NAME] [PERSON_NAME]"
type input "RAJABAI"
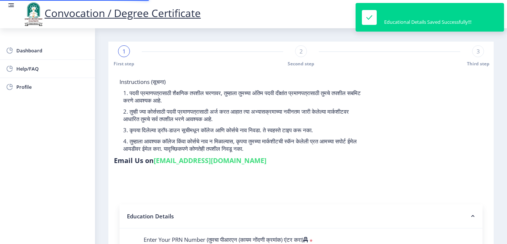
type input "2016032500153755"
select select "Regular"
select select "2021"
select select "October"
select select "Grade A"
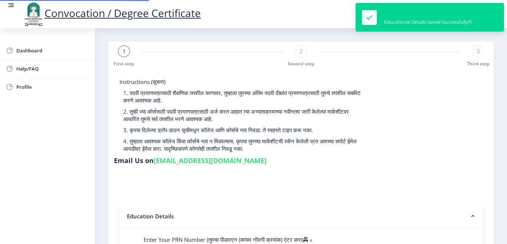
type input "615375"
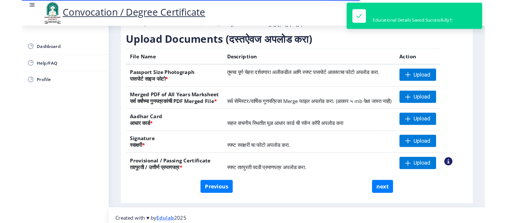
scroll to position [111, 0]
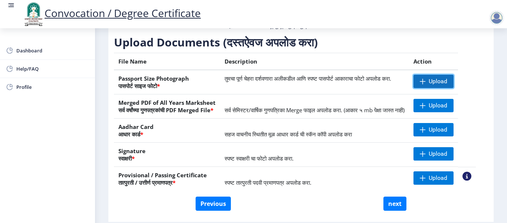
click at [439, 85] on span "Upload" at bounding box center [438, 81] width 19 height 7
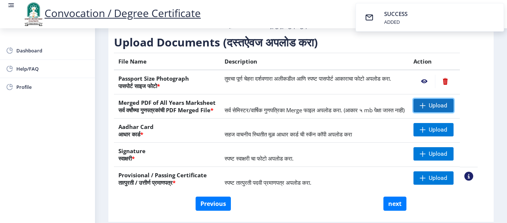
click at [437, 109] on span "Upload" at bounding box center [438, 105] width 19 height 7
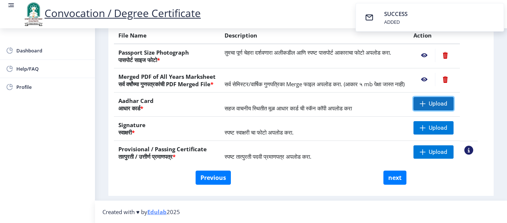
click at [439, 106] on span "Upload" at bounding box center [438, 103] width 19 height 7
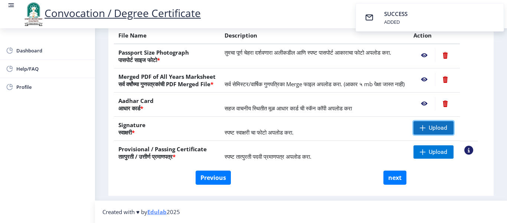
click at [447, 130] on span "Upload" at bounding box center [438, 127] width 19 height 7
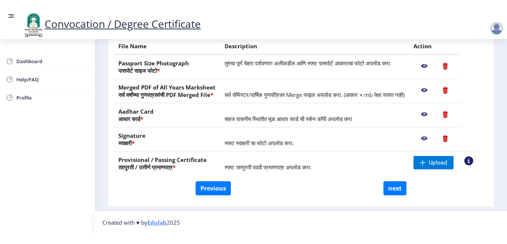
scroll to position [131, 0]
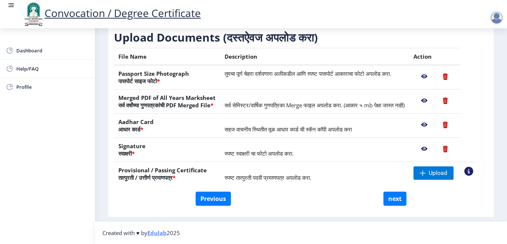
click at [351, 169] on td "स्पष्ट तात्पुरती पदवी प्रमाणपत्र अपलोड करा." at bounding box center [314, 174] width 189 height 24
click at [438, 168] on span "Upload" at bounding box center [433, 172] width 40 height 13
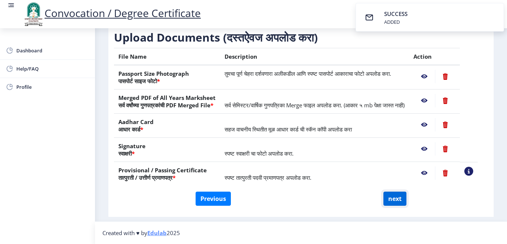
click at [396, 196] on button "next" at bounding box center [394, 198] width 23 height 14
select select
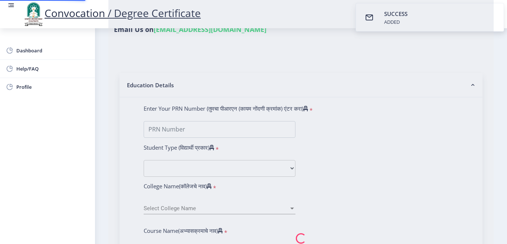
select select
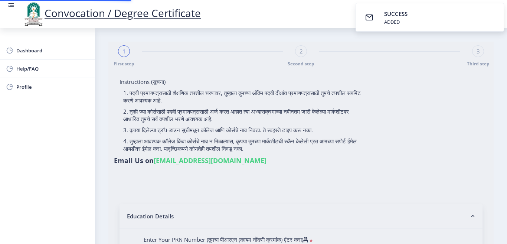
select select
type input "[PERSON_NAME] [PERSON_NAME]"
type input "RAJABAI"
type input "2016032500153755"
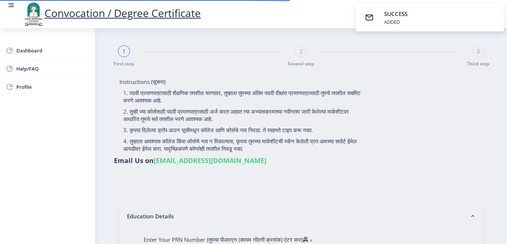
select select "Regular"
select select "2021"
select select "October"
select select "Grade A"
type input "615375"
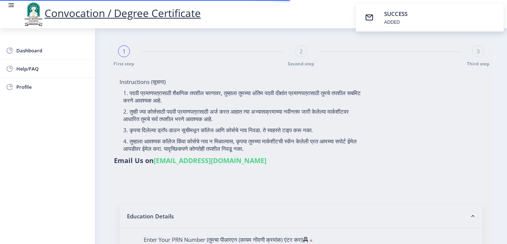
select select "Computer Science"
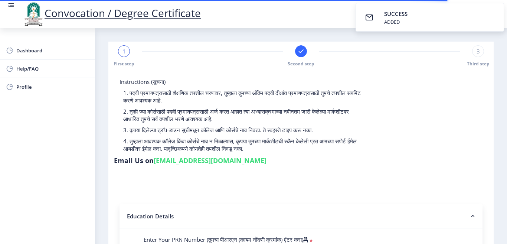
select select
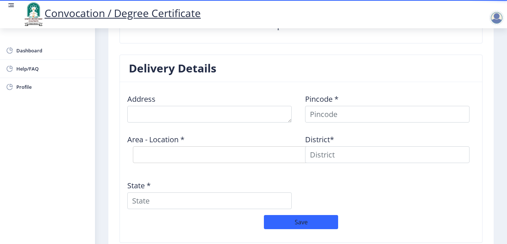
scroll to position [569, 0]
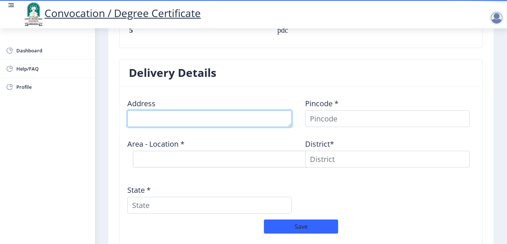
click at [175, 127] on textarea at bounding box center [209, 118] width 164 height 17
click at [155, 127] on textarea at bounding box center [209, 118] width 164 height 17
click at [217, 127] on textarea at bounding box center [209, 118] width 164 height 17
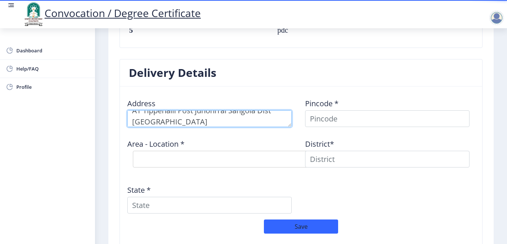
type textarea "AT Tippehalli Post junoniTal Sangola Dist Solapur"
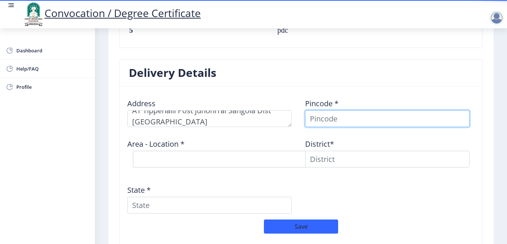
click at [327, 125] on input at bounding box center [387, 118] width 164 height 17
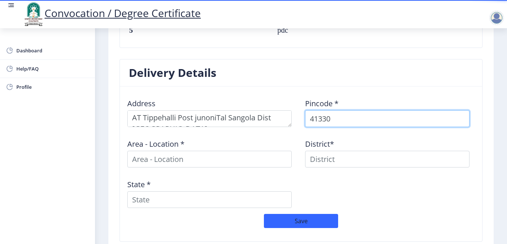
scroll to position [0, 0]
type input "41330"
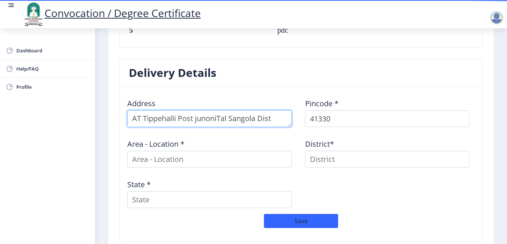
click at [219, 127] on textarea at bounding box center [209, 118] width 164 height 17
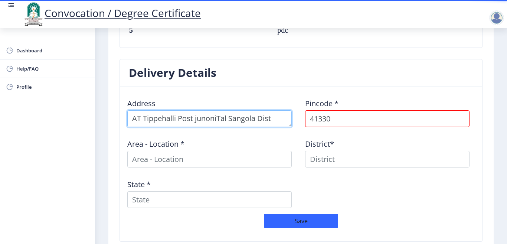
click at [218, 127] on textarea at bounding box center [209, 118] width 164 height 17
type textarea "AT Tippehalli Post junoni Tal Sangola Dist Solapur"
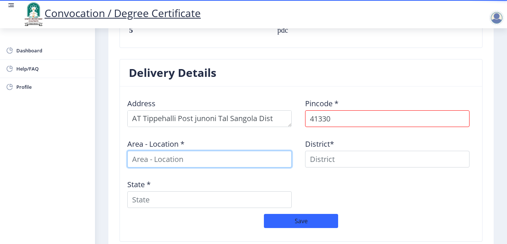
click at [174, 167] on input at bounding box center [209, 159] width 164 height 17
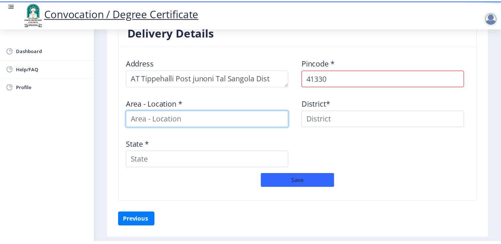
scroll to position [637, 0]
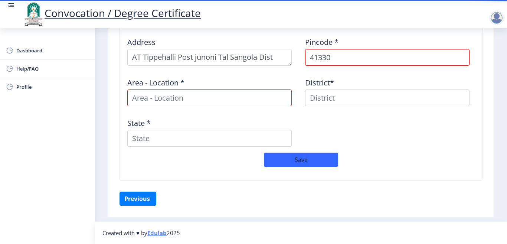
click at [364, 129] on div "Address Pincode * 41330 Area - Location * District* State *" at bounding box center [300, 91] width 355 height 121
click at [389, 132] on div "Address Pincode * 41330 Area - Location * District* State *" at bounding box center [300, 91] width 355 height 121
click at [165, 96] on input at bounding box center [209, 97] width 164 height 17
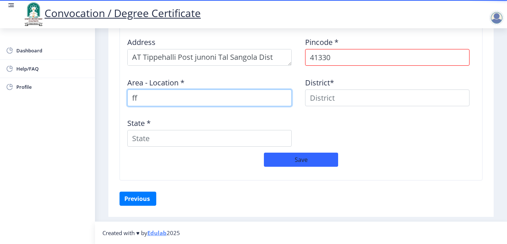
type input "f"
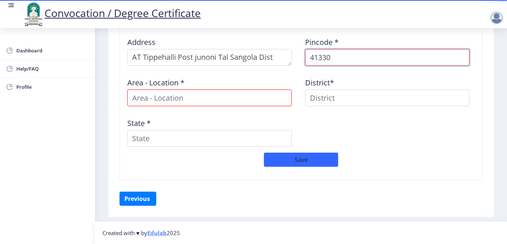
click at [342, 60] on input "41330" at bounding box center [387, 57] width 164 height 17
type input "413307"
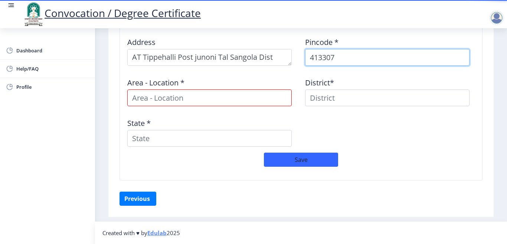
select select
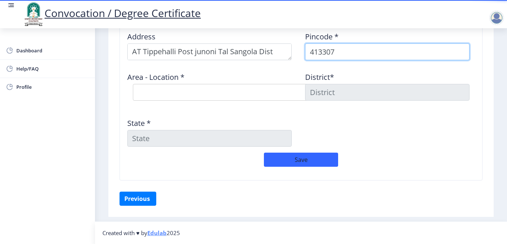
type input "413307"
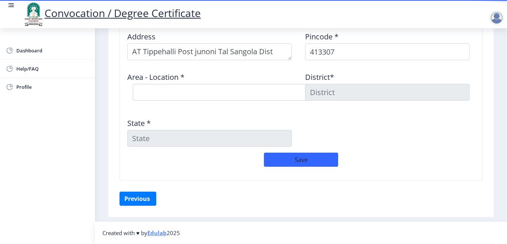
click at [414, 166] on div "Save" at bounding box center [300, 164] width 355 height 22
click at [171, 106] on div "Area - Location * Select Area Location Akola Wasud B.O Chincholi B.O Ekhatpur B…" at bounding box center [212, 86] width 178 height 40
click at [171, 101] on select "Select Area Location [GEOGRAPHIC_DATA] Wasud B.O Chincholi B.O Ekhatpur B.O Hat…" at bounding box center [244, 92] width 223 height 17
select select "5: Object"
click at [133, 89] on select "Select Area Location [GEOGRAPHIC_DATA] Wasud B.O Chincholi B.O Ekhatpur B.O Hat…" at bounding box center [244, 92] width 223 height 17
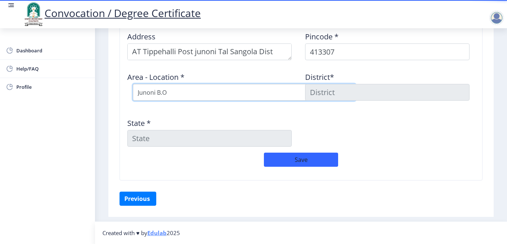
type input "SOLAPUR"
type input "[GEOGRAPHIC_DATA]"
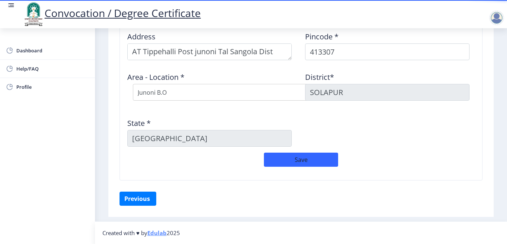
click at [400, 148] on div "Address Pincode * 413307 Area - Location * Select Area Location [GEOGRAPHIC_DAT…" at bounding box center [300, 89] width 355 height 127
click at [297, 167] on button "Save" at bounding box center [301, 160] width 74 height 14
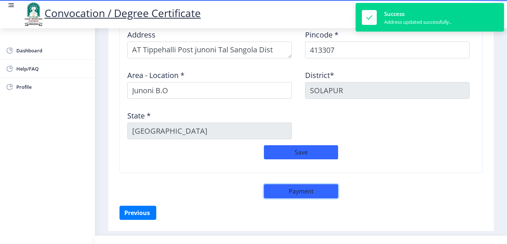
click at [298, 198] on button "Payment" at bounding box center [301, 191] width 74 height 14
select select "sealed"
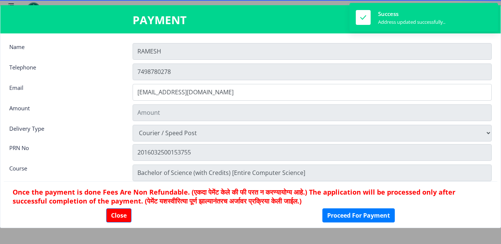
type input "2885"
